Goal: Navigation & Orientation: Find specific page/section

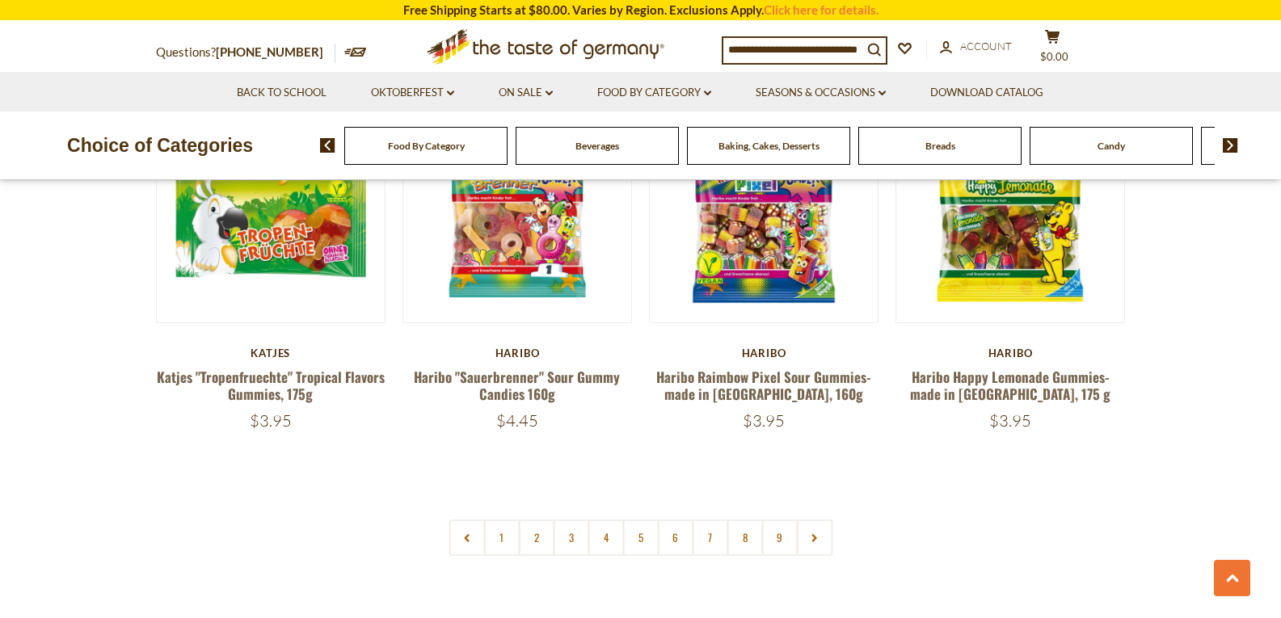
click at [525, 520] on link "2" at bounding box center [536, 538] width 36 height 36
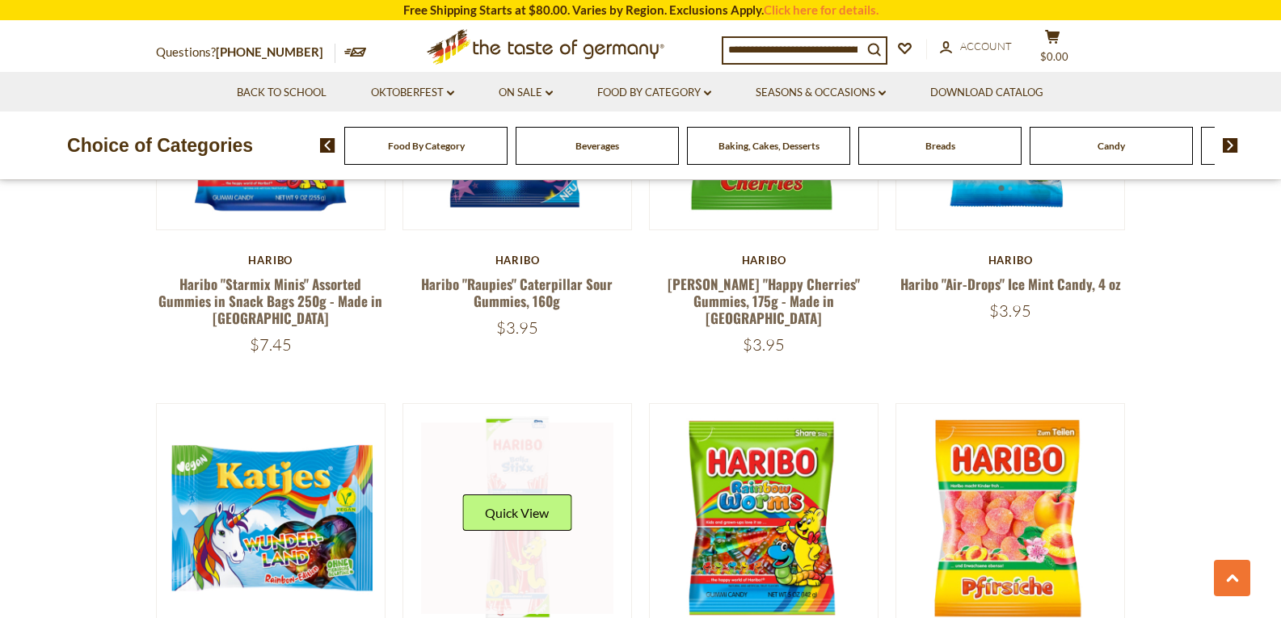
scroll to position [2910, 0]
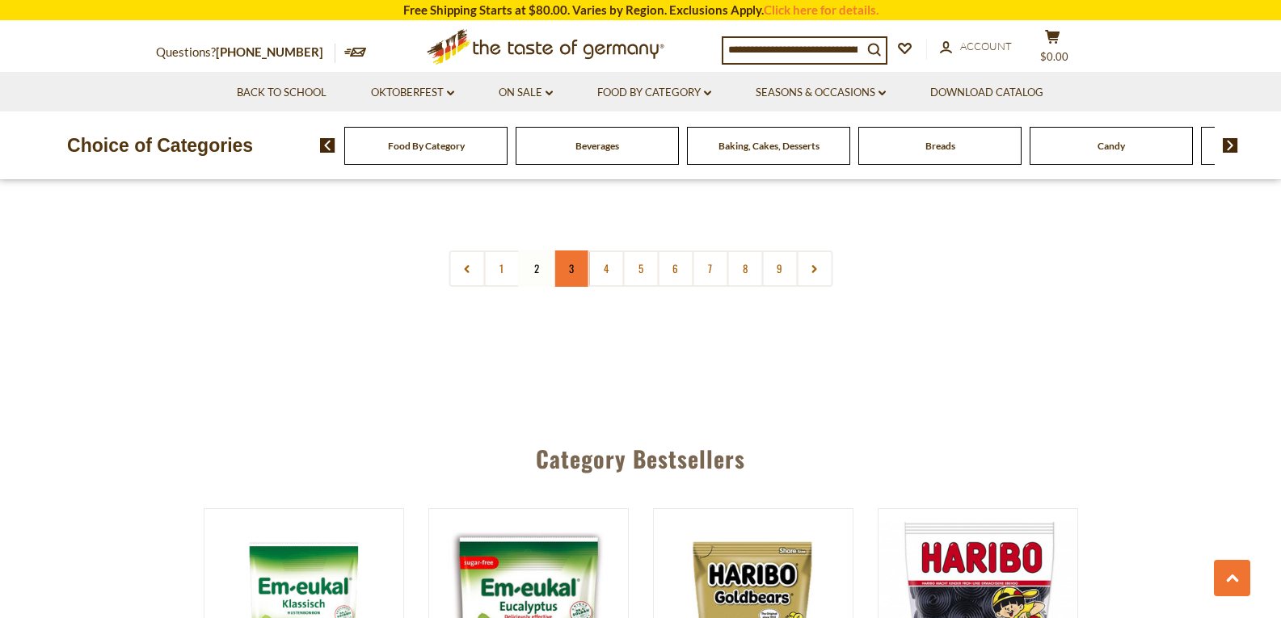
click at [563, 251] on link "3" at bounding box center [571, 269] width 36 height 36
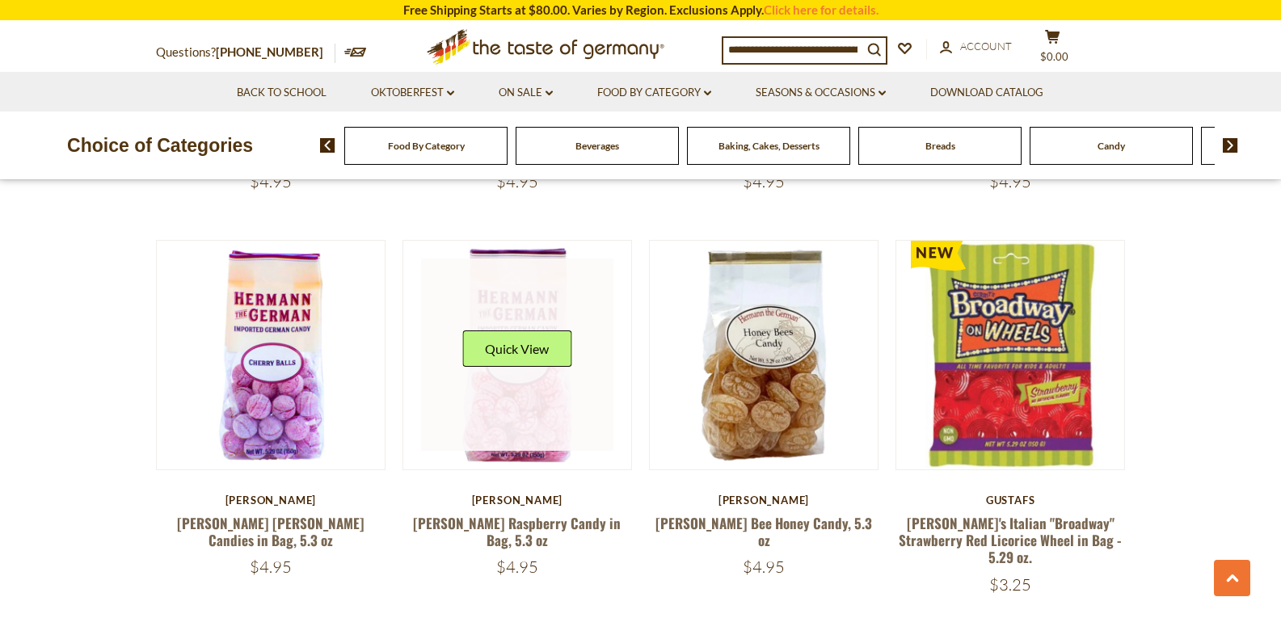
scroll to position [3525, 0]
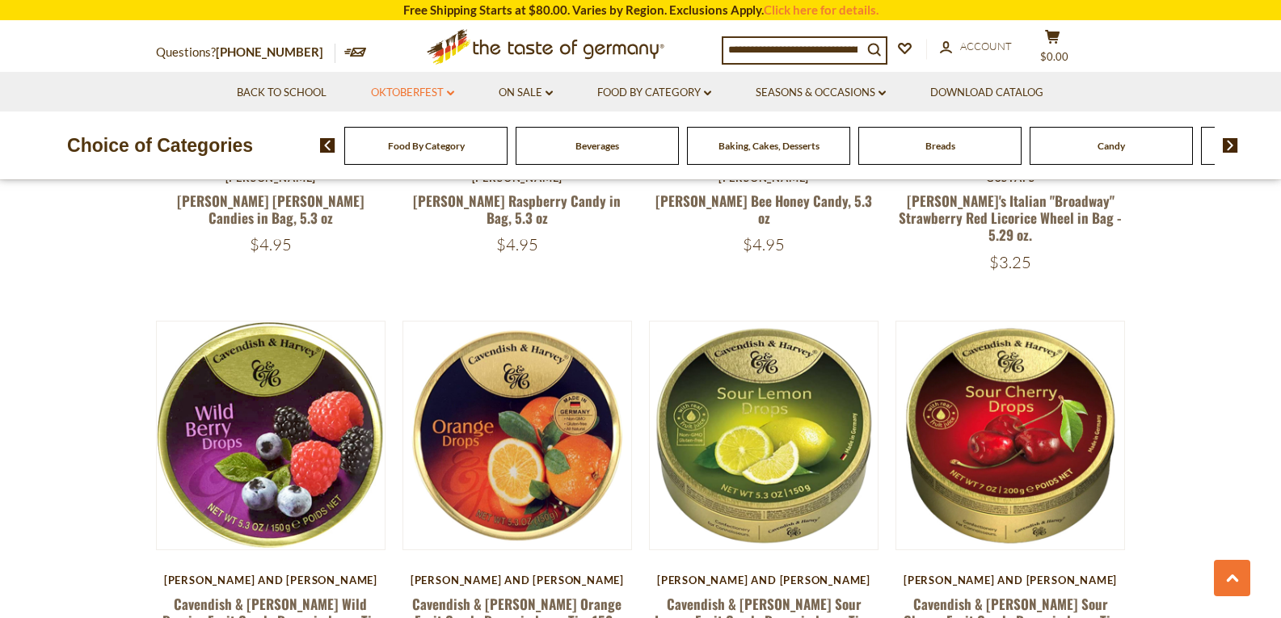
click at [437, 95] on link "Oktoberfest dropdown_arrow" at bounding box center [412, 93] width 83 height 18
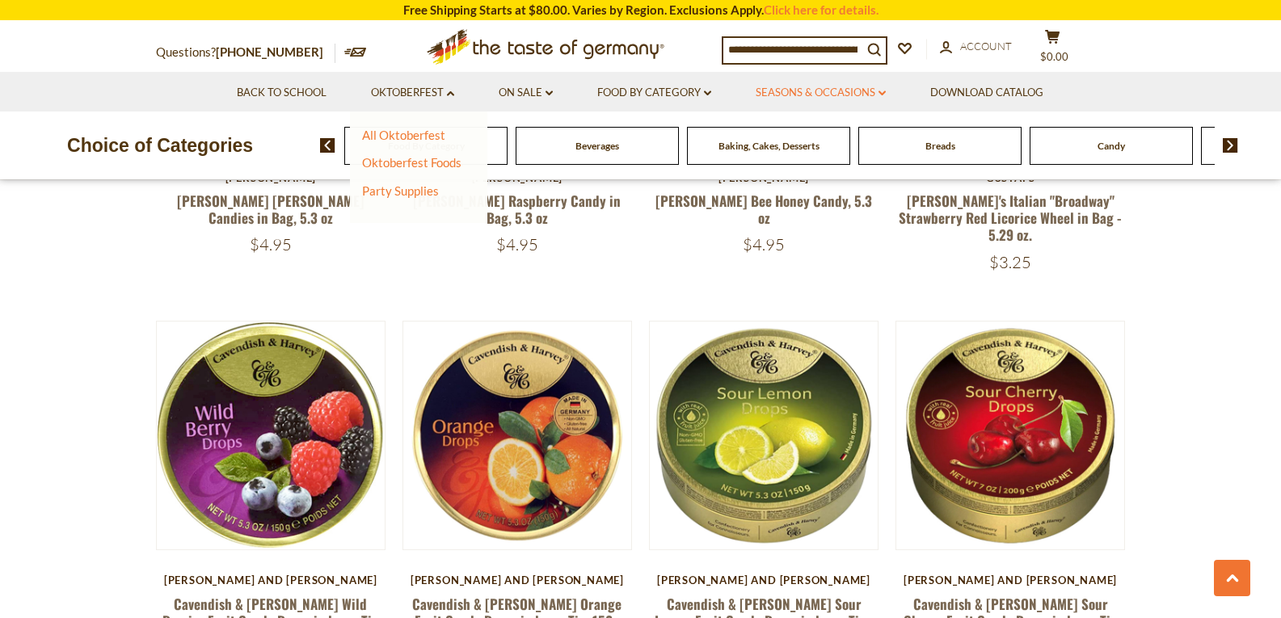
click at [875, 91] on link "Seasons & Occasions dropdown_arrow" at bounding box center [821, 93] width 130 height 18
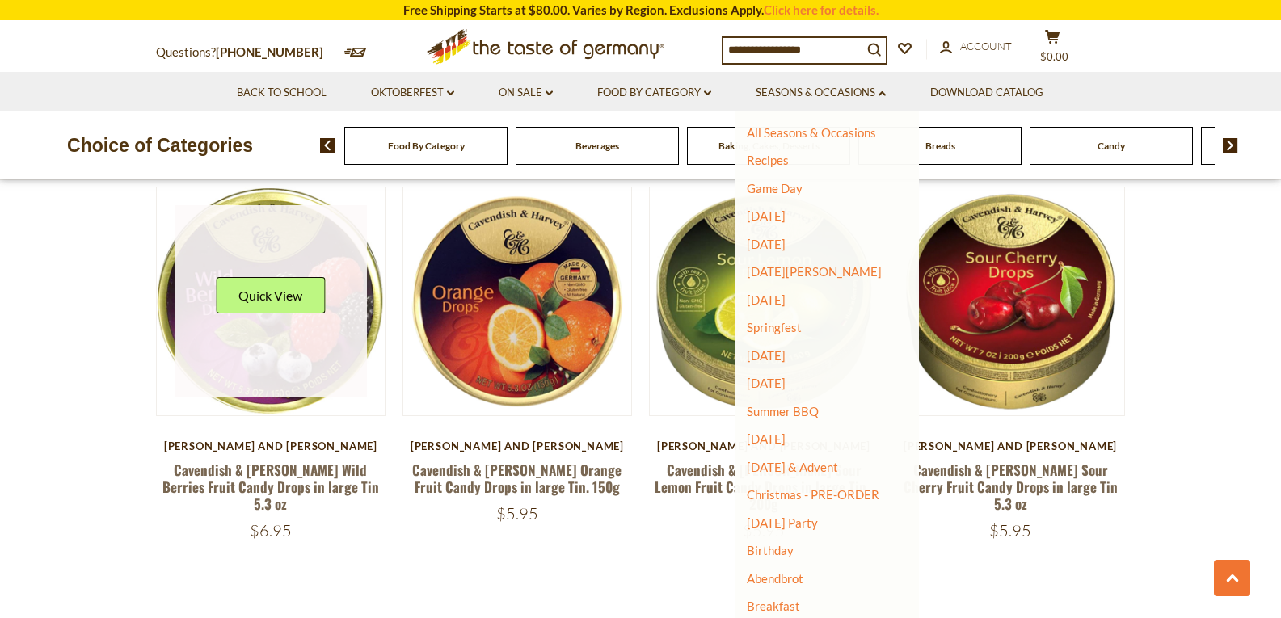
scroll to position [3687, 0]
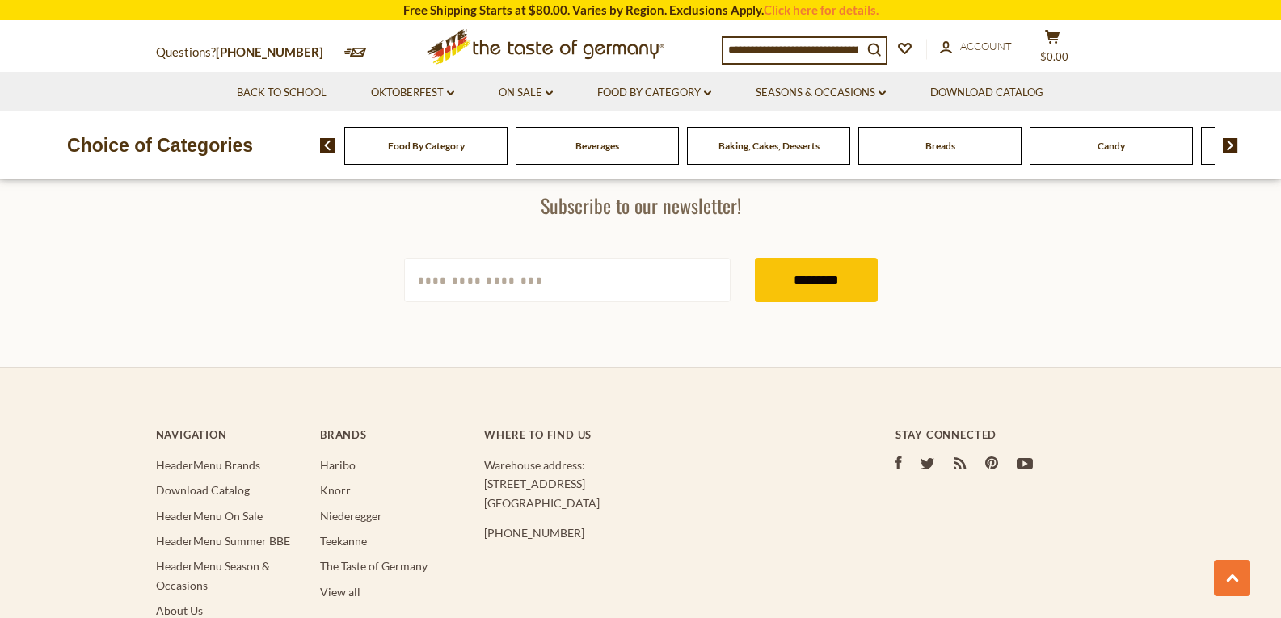
scroll to position [4818, 0]
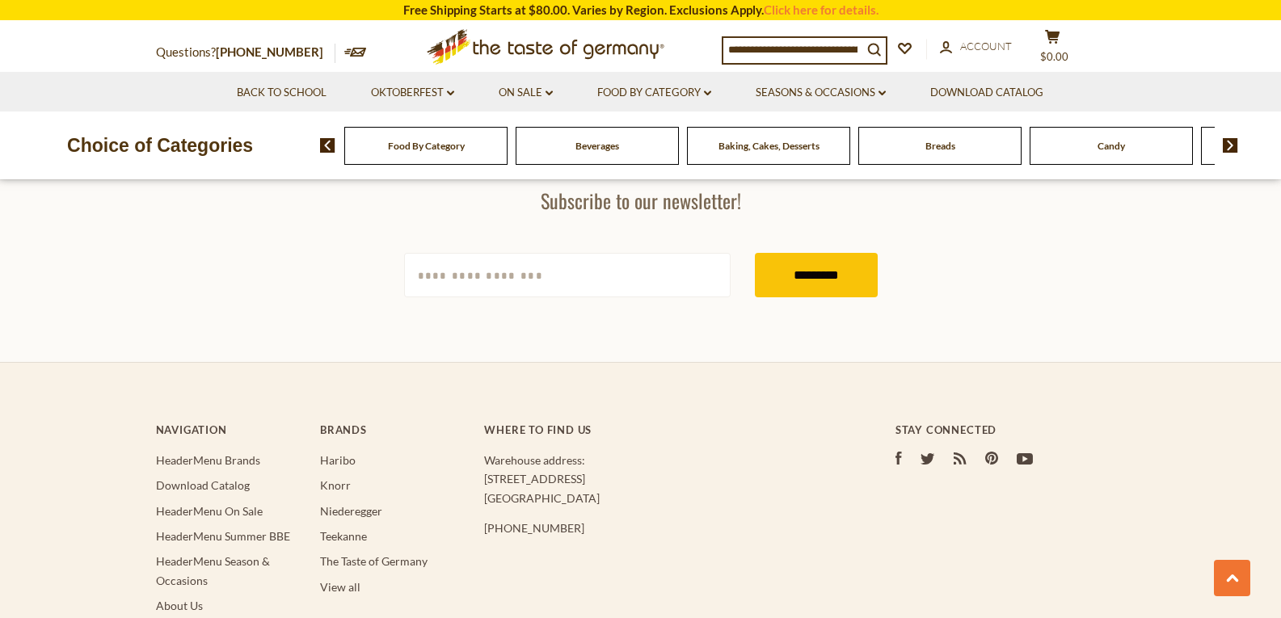
click at [757, 39] on input at bounding box center [792, 49] width 139 height 23
click at [467, 151] on div "Food By Category" at bounding box center [425, 146] width 163 height 38
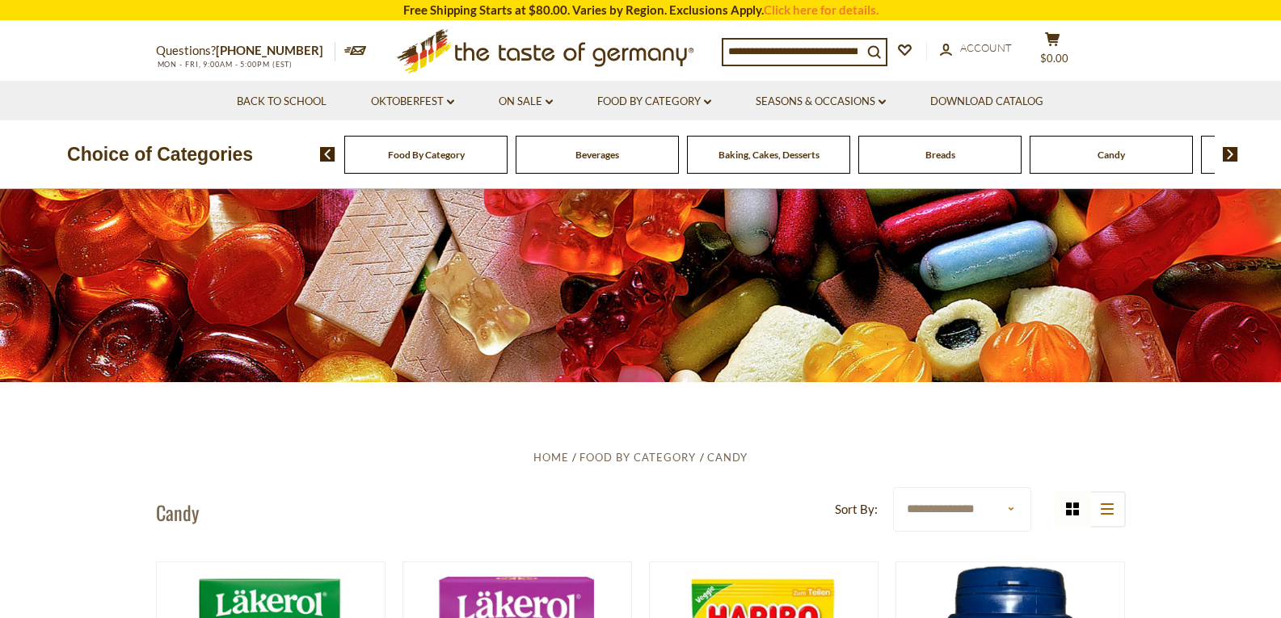
scroll to position [485, 0]
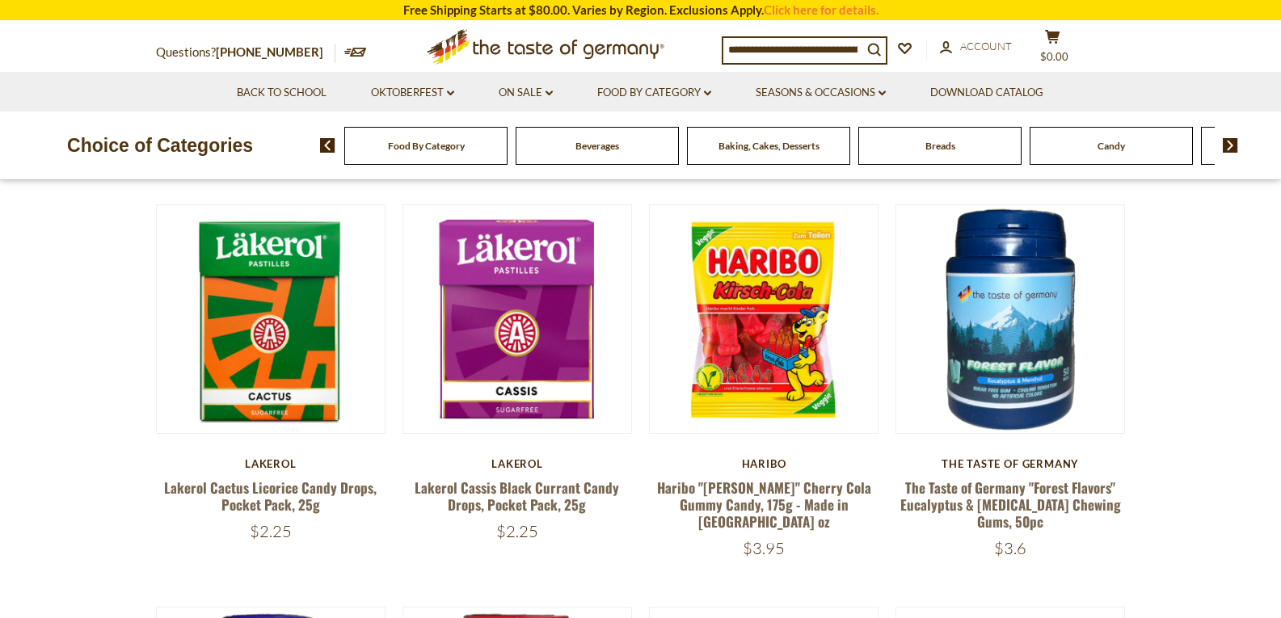
click at [1220, 150] on span at bounding box center [1224, 145] width 27 height 15
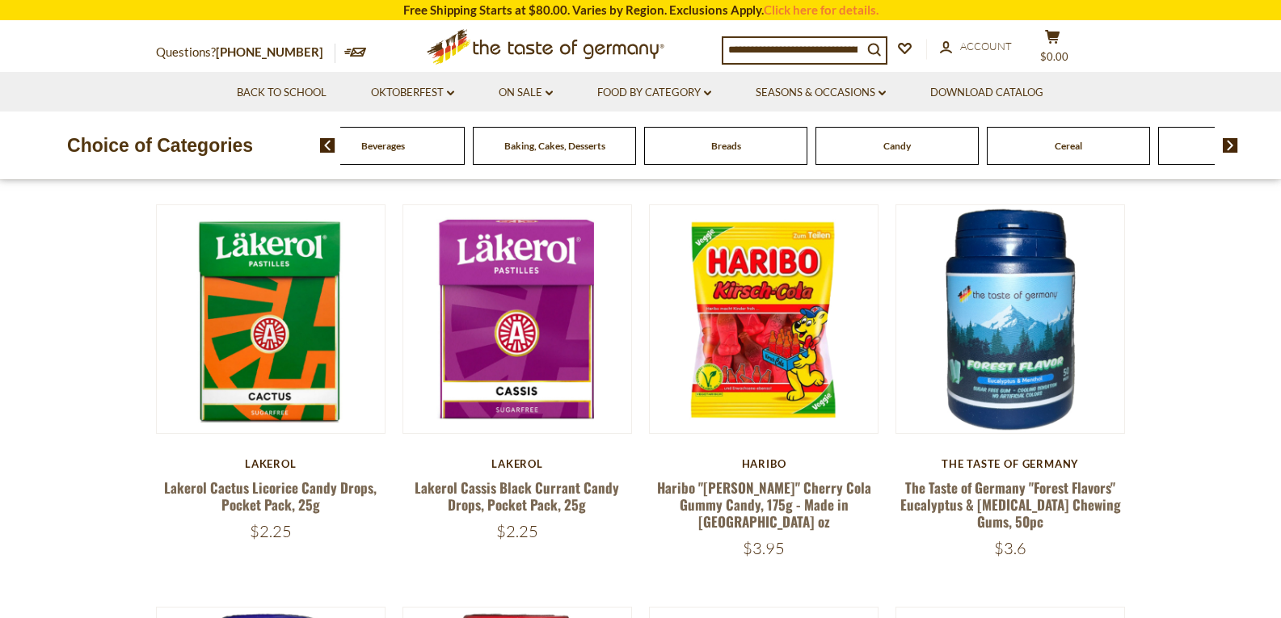
click at [1229, 149] on img at bounding box center [1230, 145] width 15 height 15
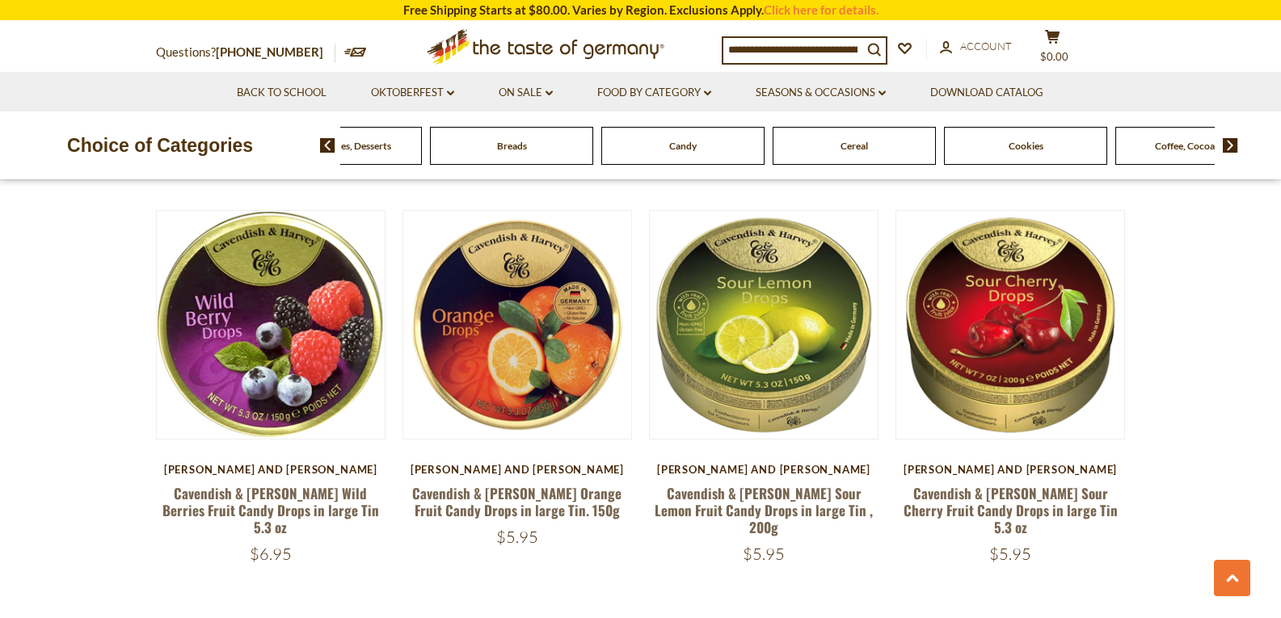
scroll to position [3799, 0]
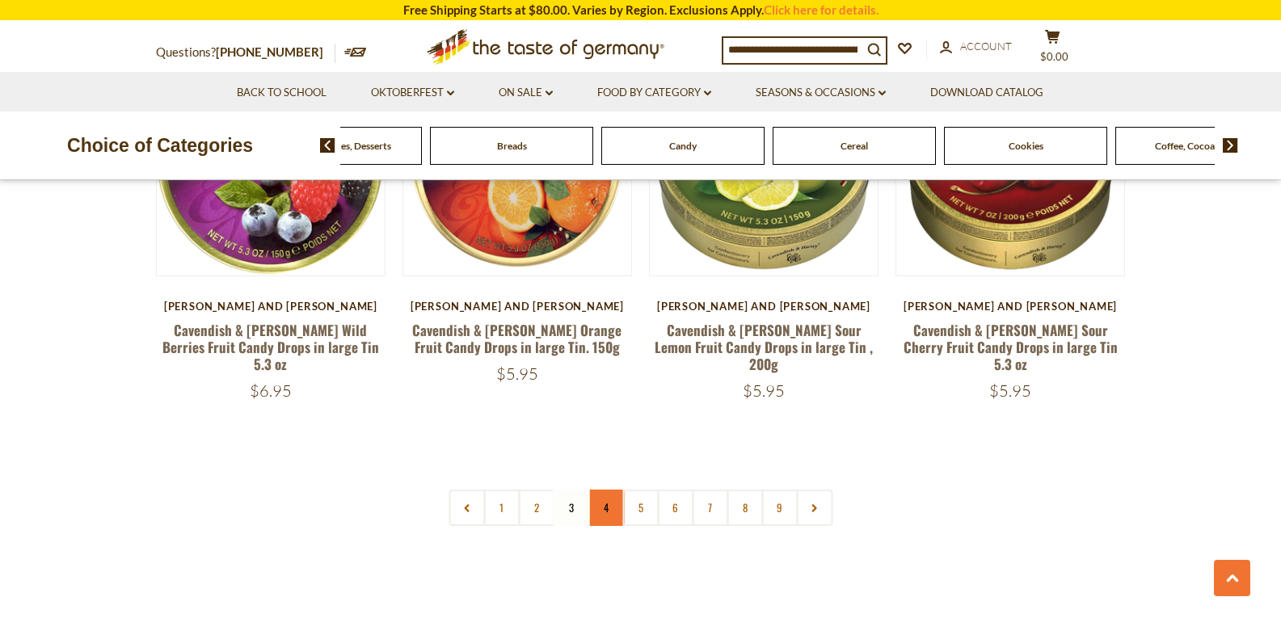
click at [609, 490] on link "4" at bounding box center [606, 508] width 36 height 36
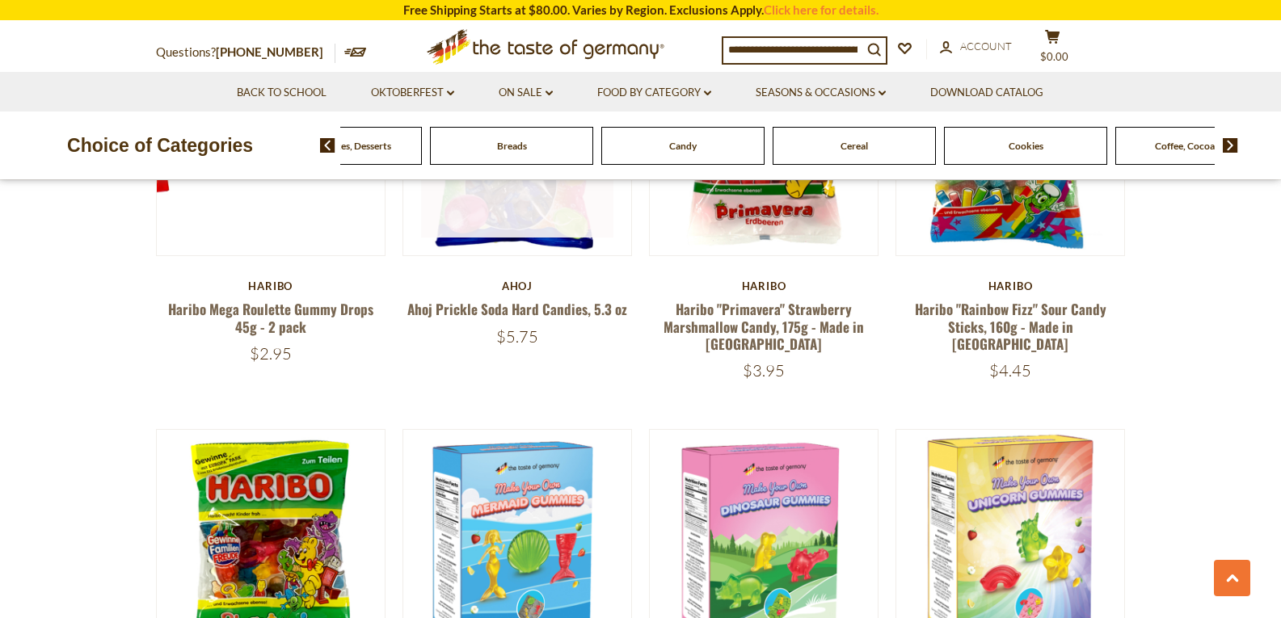
scroll to position [1384, 0]
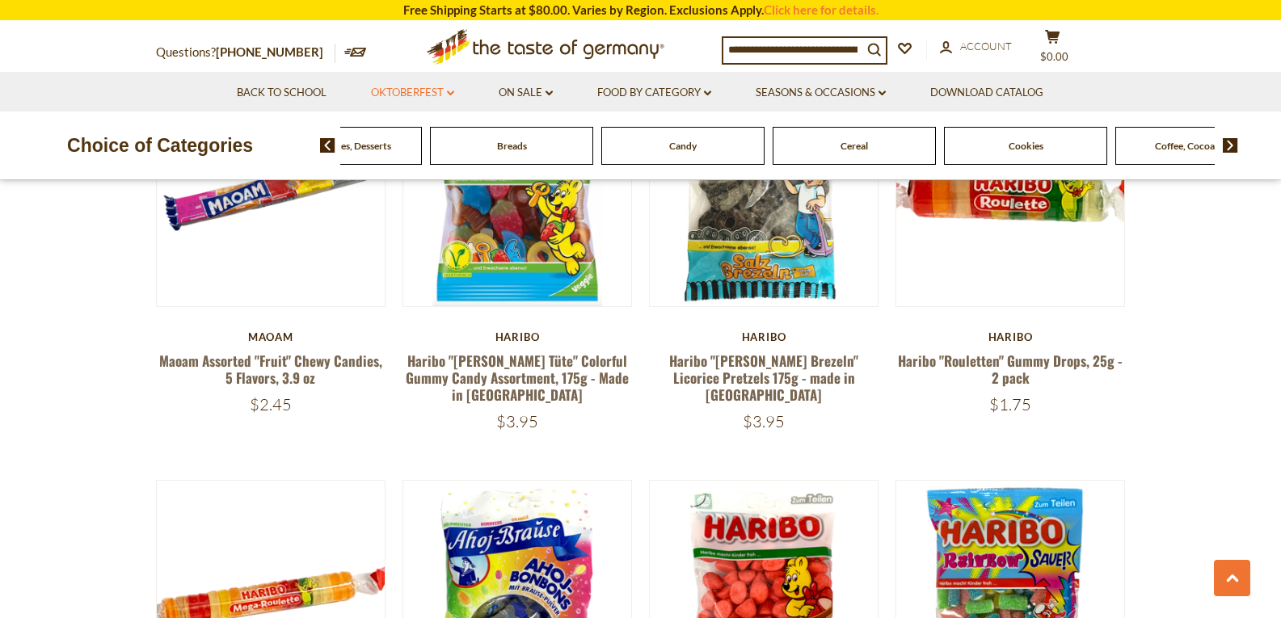
click at [436, 91] on link "Oktoberfest dropdown_arrow" at bounding box center [412, 93] width 83 height 18
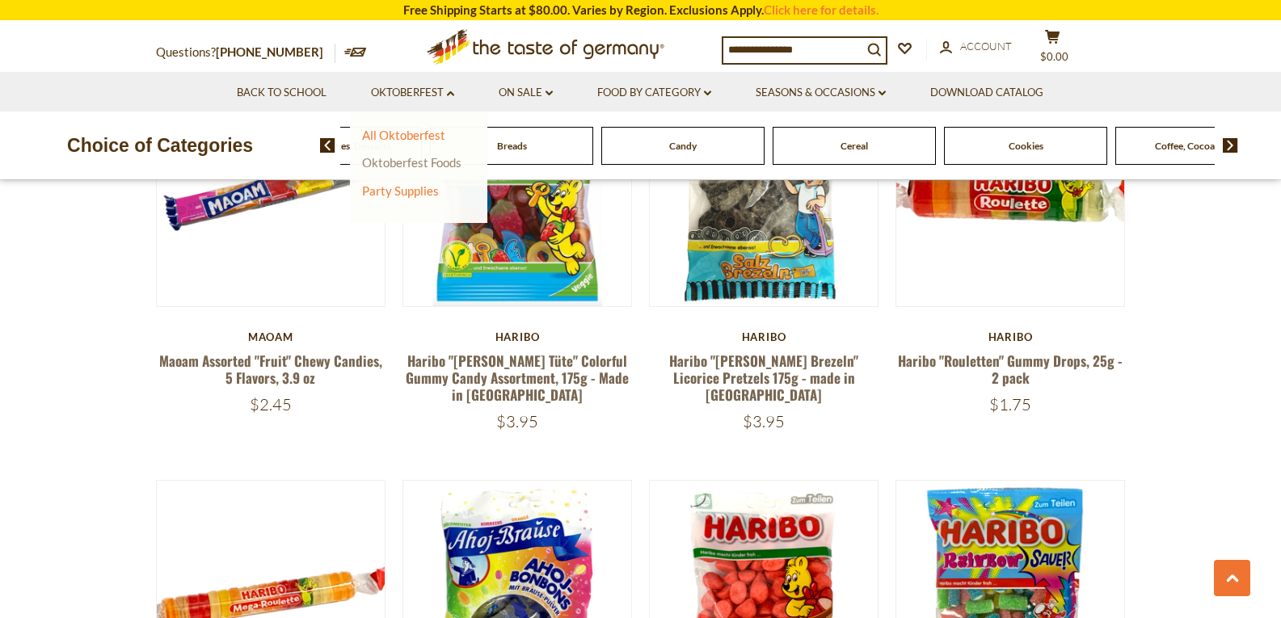
click at [424, 164] on link "Oktoberfest Foods" at bounding box center [411, 162] width 99 height 15
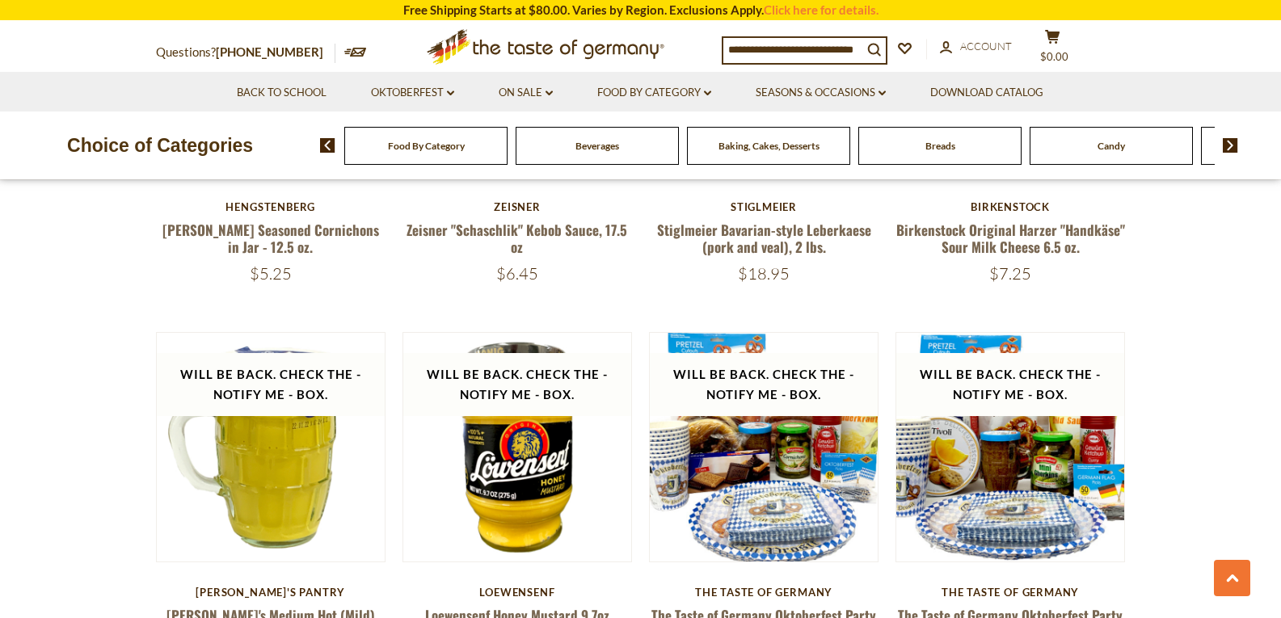
scroll to position [2587, 0]
